Goal: Task Accomplishment & Management: Use online tool/utility

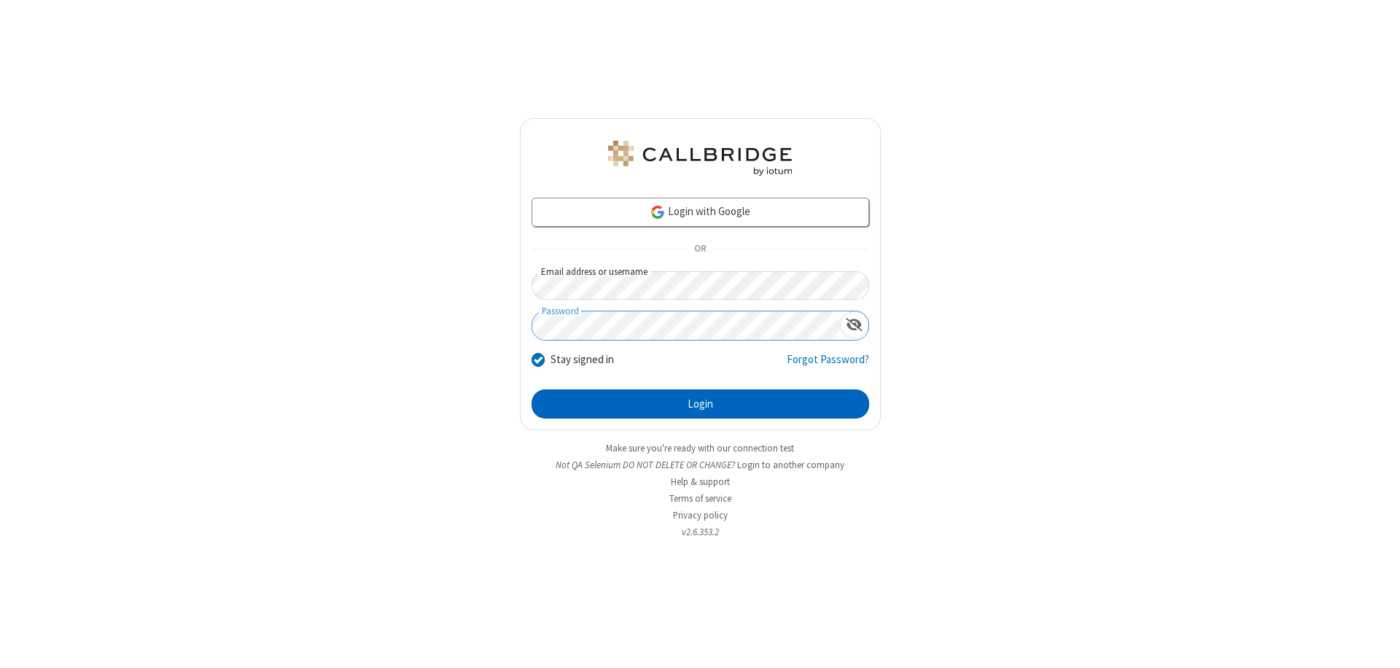
click at [700, 404] on button "Login" at bounding box center [700, 403] width 338 height 29
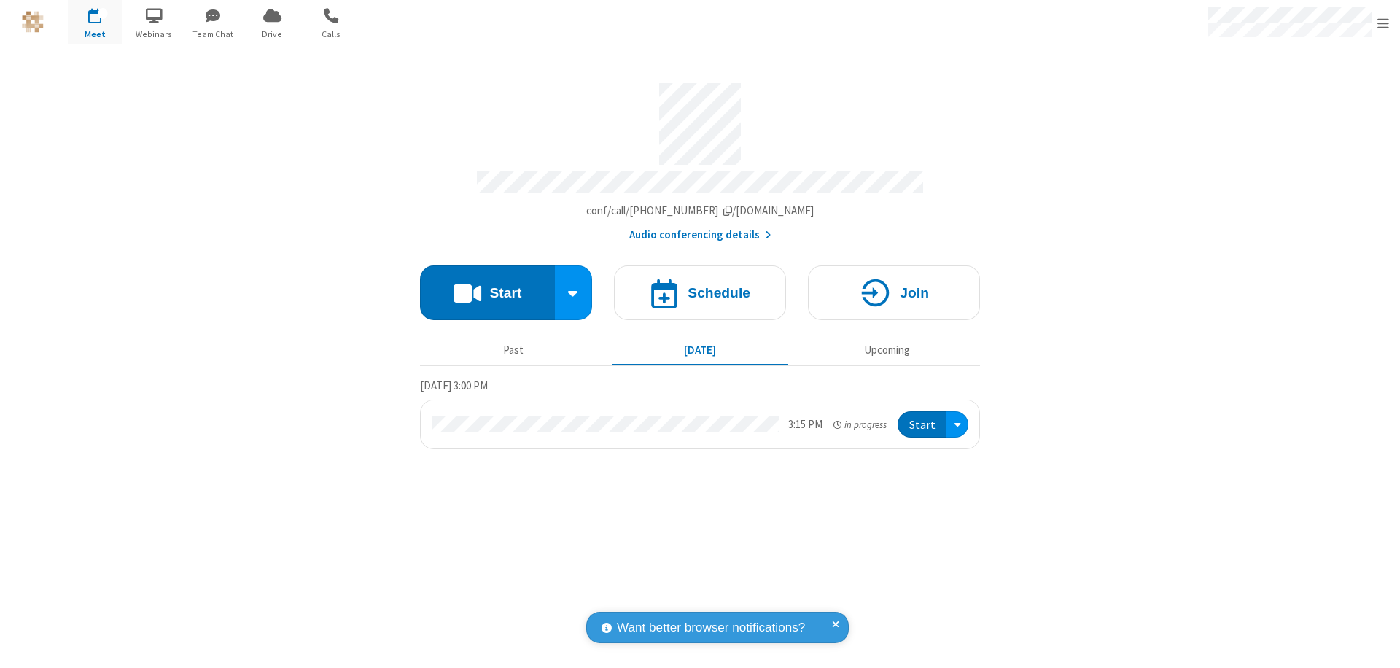
click at [487, 286] on button "Start" at bounding box center [487, 292] width 135 height 55
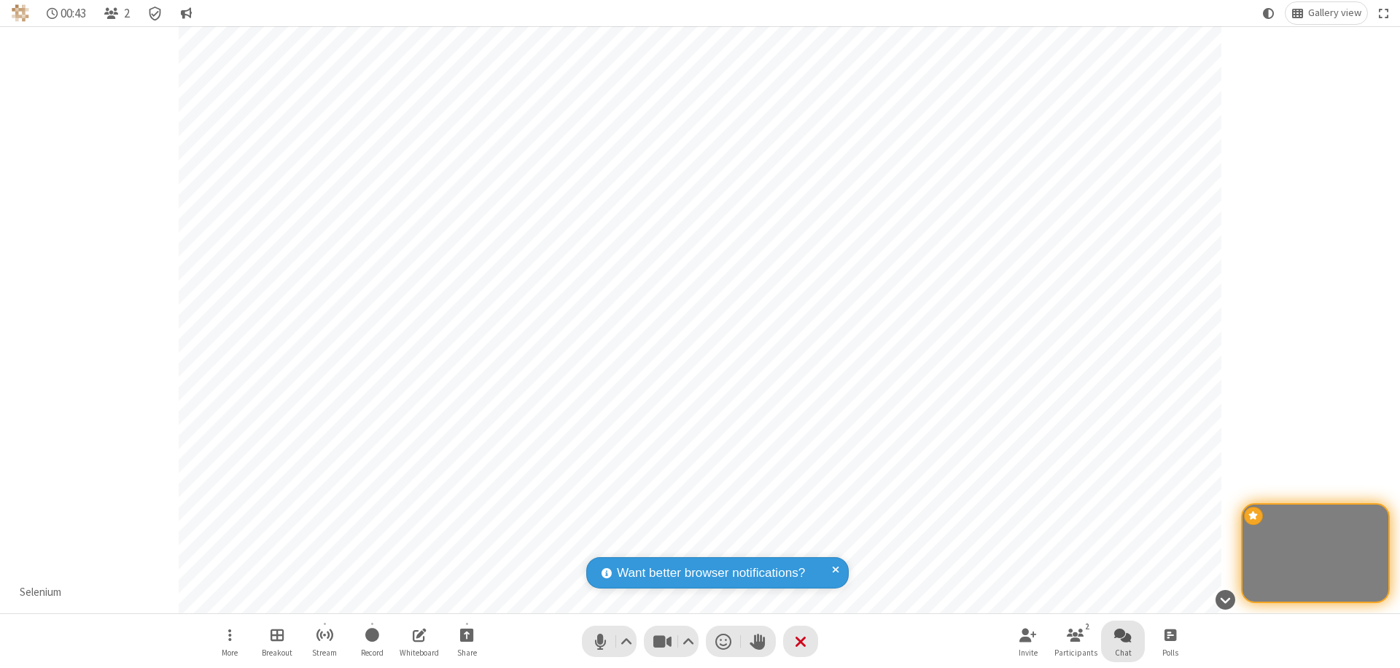
click at [1123, 634] on span "Open chat" at bounding box center [1122, 635] width 17 height 18
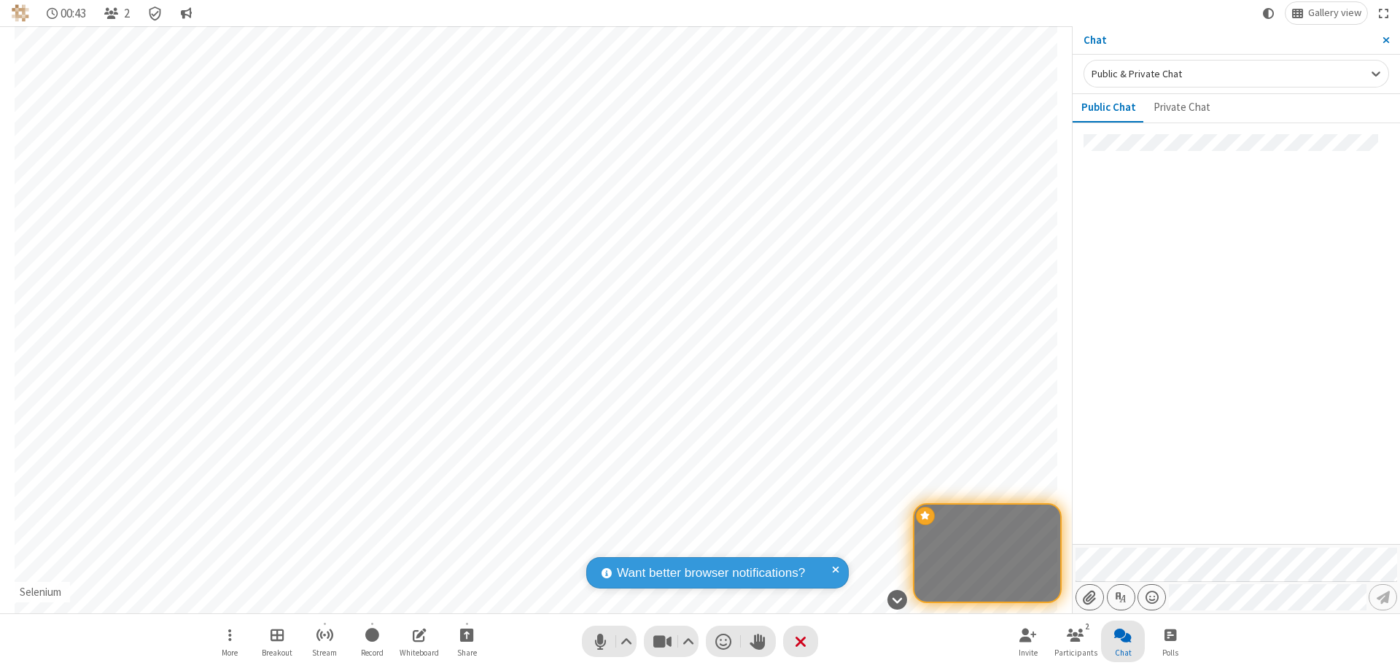
type input "C:\fakepath\doc_test.docx"
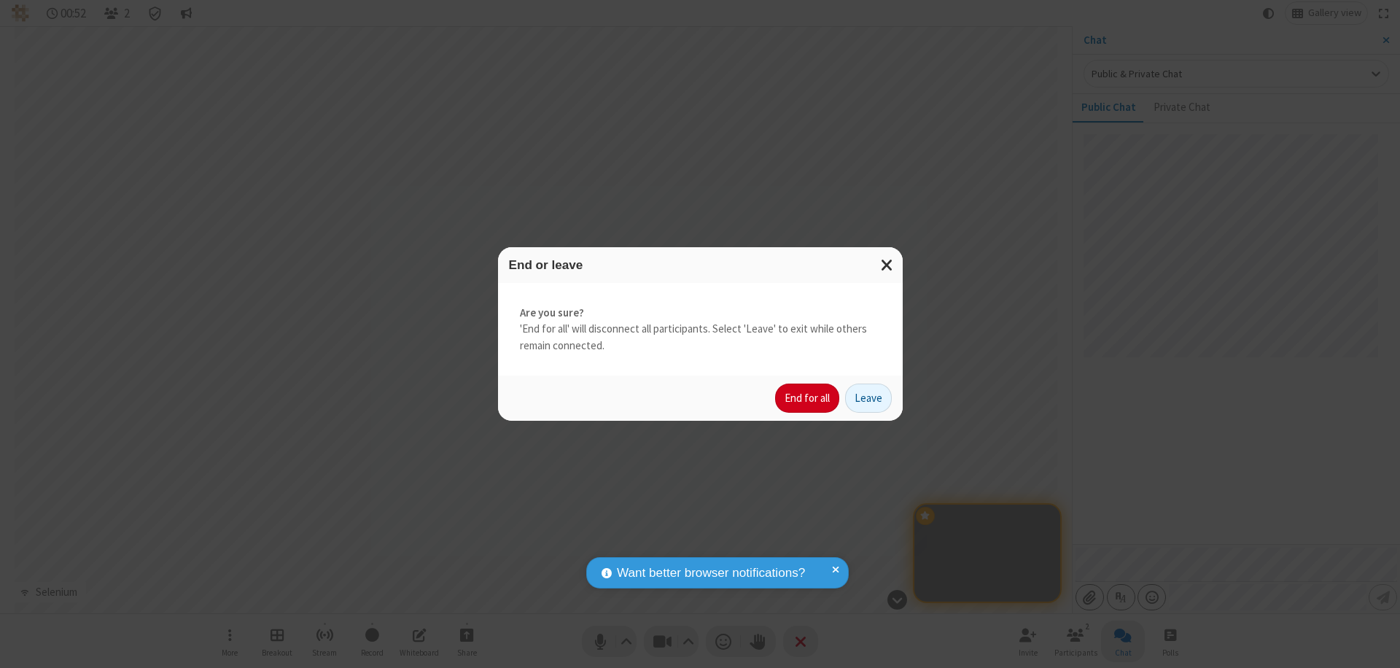
click at [808, 398] on button "End for all" at bounding box center [807, 397] width 64 height 29
